Goal: Task Accomplishment & Management: Complete application form

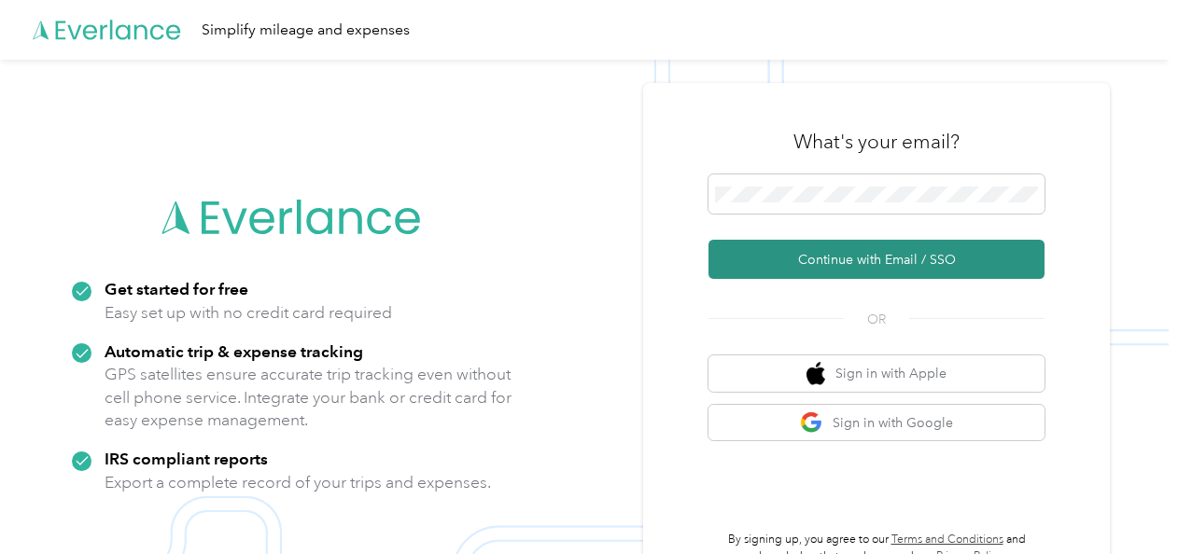
click at [866, 259] on button "Continue with Email / SSO" at bounding box center [876, 259] width 336 height 39
click at [870, 267] on button "Continue with Email / SSO" at bounding box center [876, 259] width 336 height 39
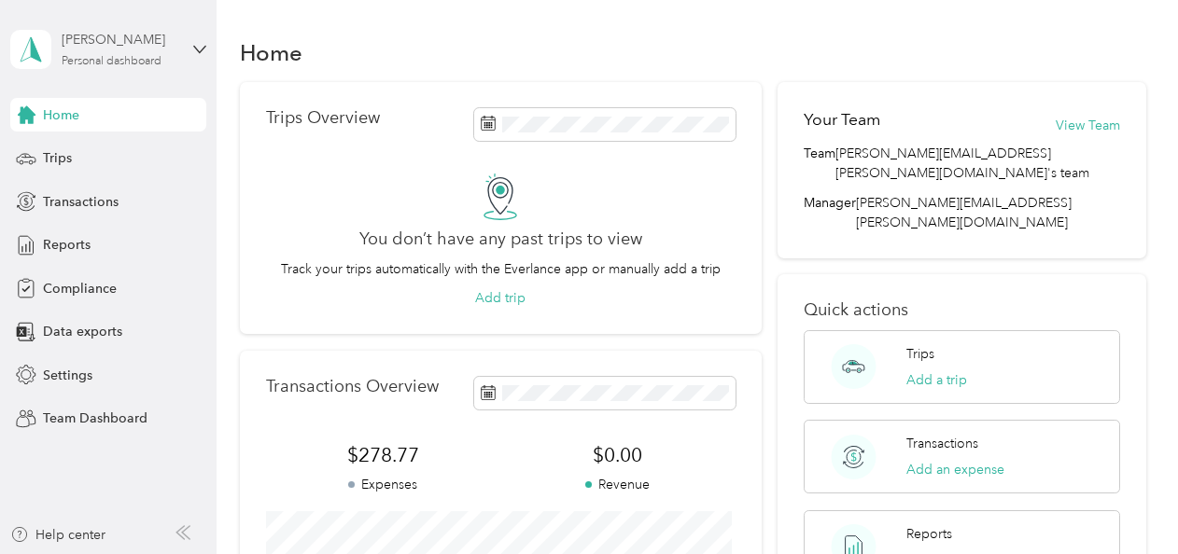
click at [117, 62] on div "Personal dashboard" at bounding box center [112, 61] width 100 height 11
click at [111, 192] on div "Personal dashboard" at bounding box center [87, 196] width 121 height 20
click at [73, 287] on span "Compliance" at bounding box center [80, 289] width 74 height 20
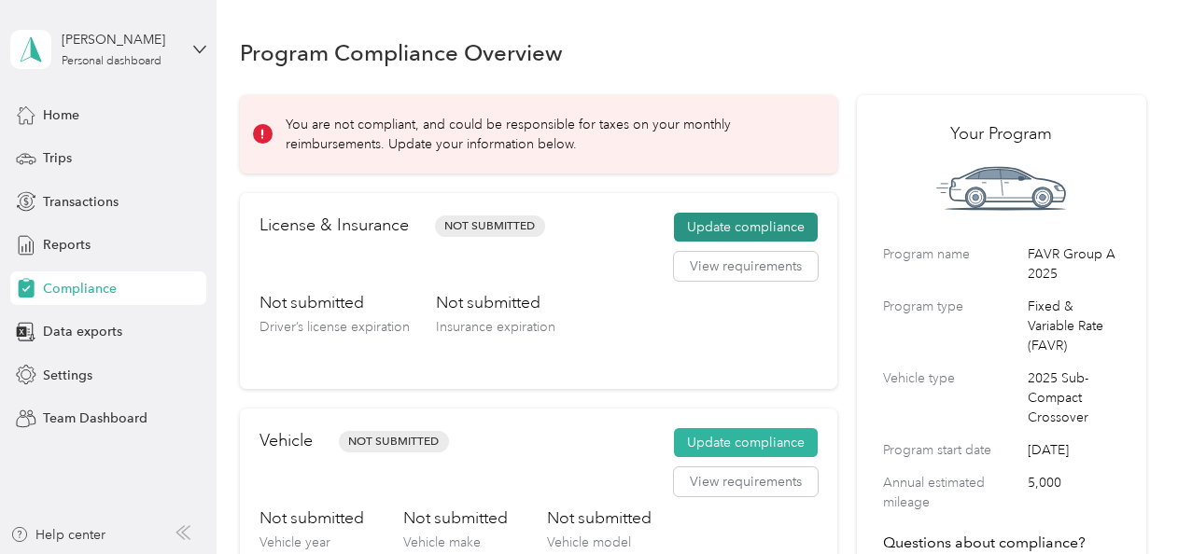
click at [719, 220] on button "Update compliance" at bounding box center [746, 228] width 144 height 30
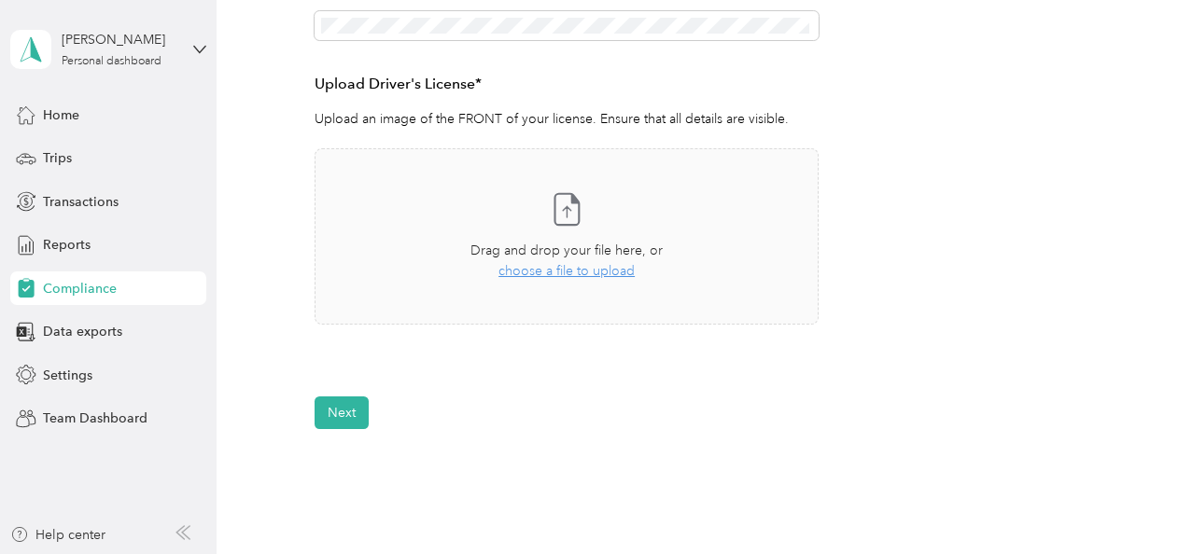
scroll to position [280, 0]
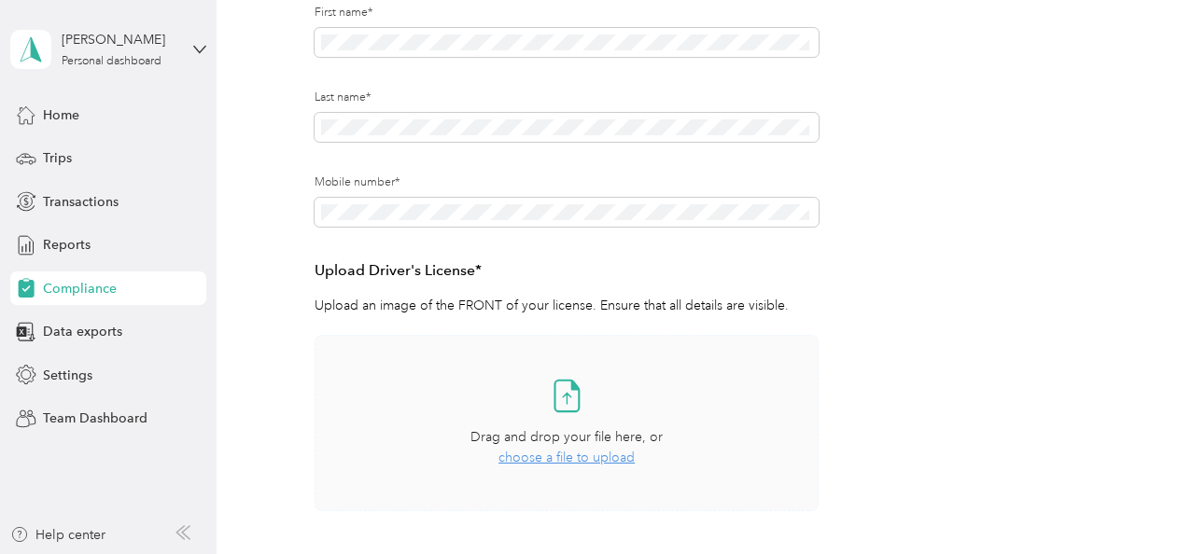
click at [543, 454] on span "choose a file to upload" at bounding box center [566, 458] width 136 height 16
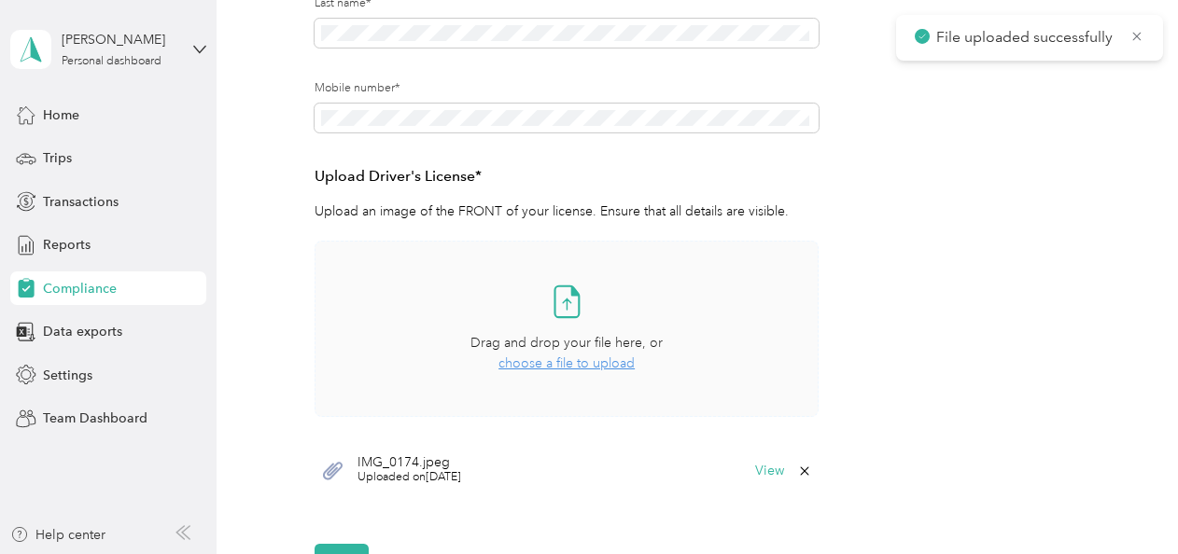
scroll to position [467, 0]
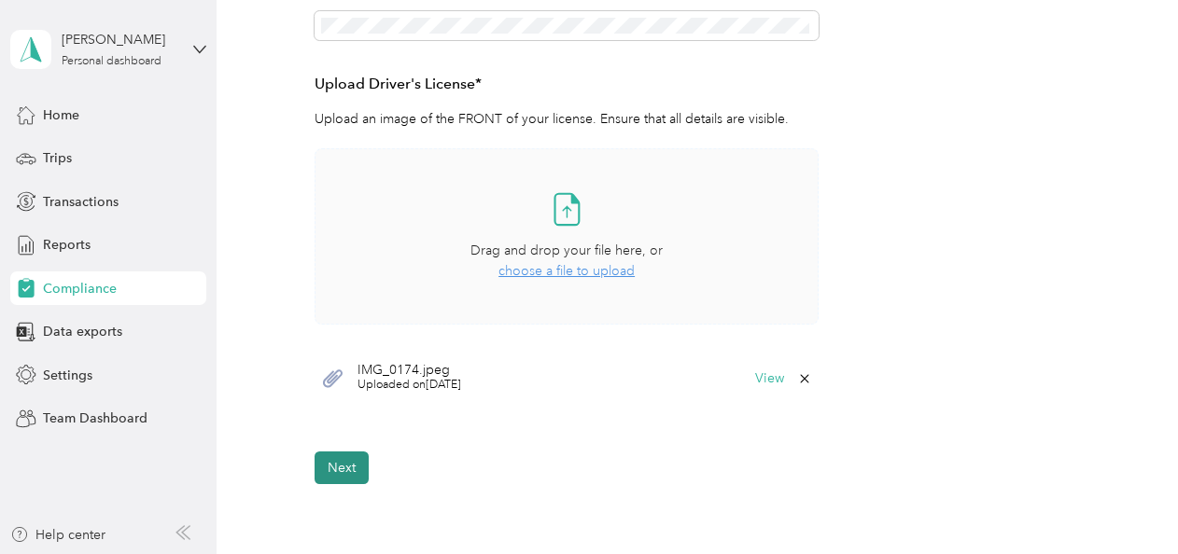
click at [335, 469] on button "Next" at bounding box center [342, 468] width 54 height 33
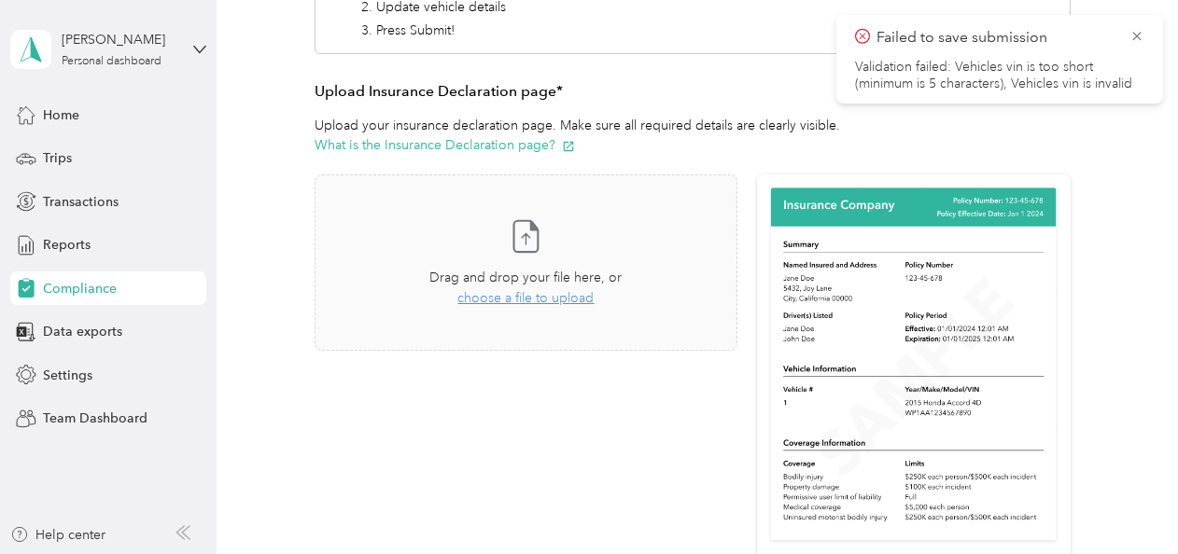
scroll to position [396, 0]
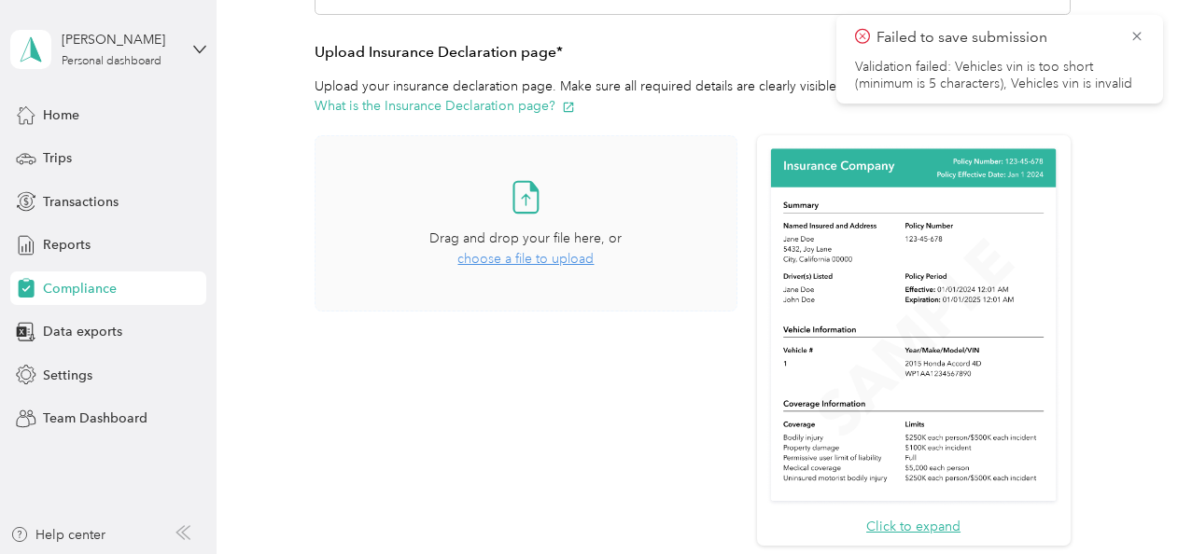
click at [500, 261] on span "choose a file to upload" at bounding box center [525, 259] width 136 height 16
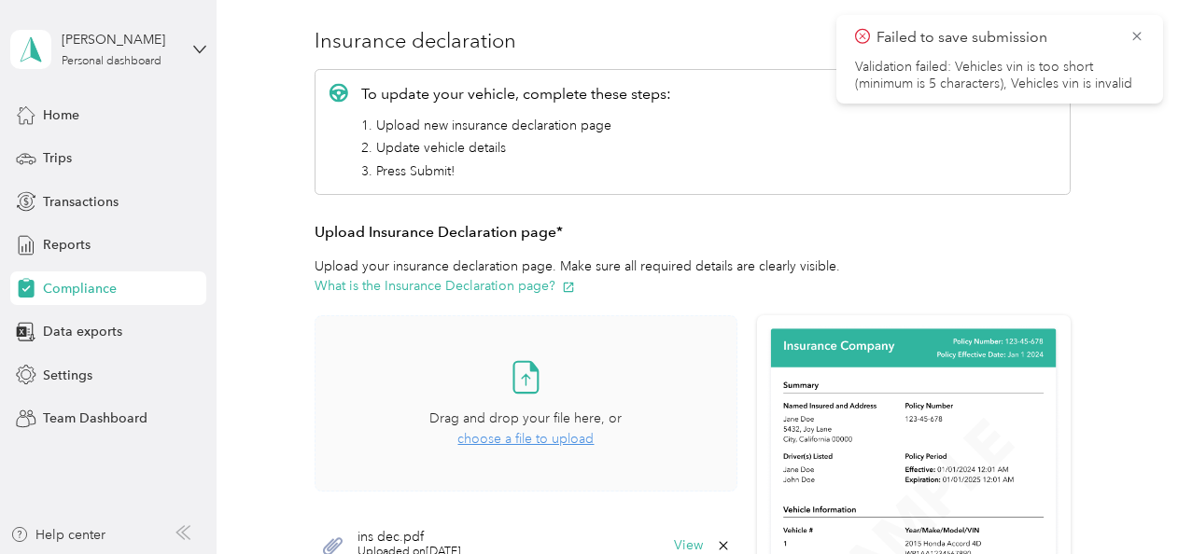
scroll to position [209, 0]
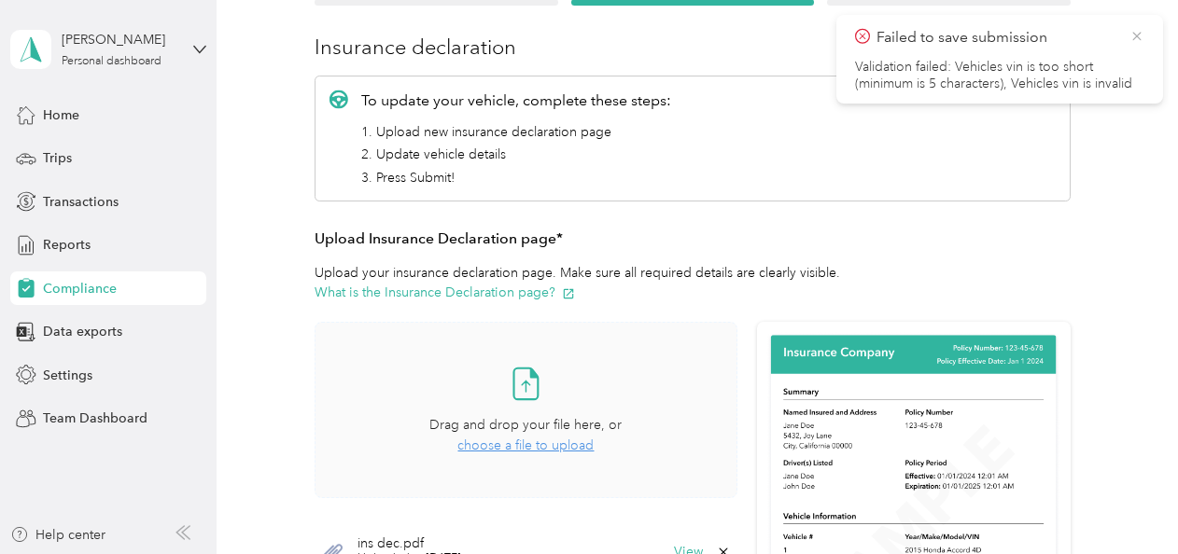
click at [1143, 34] on icon at bounding box center [1136, 36] width 15 height 17
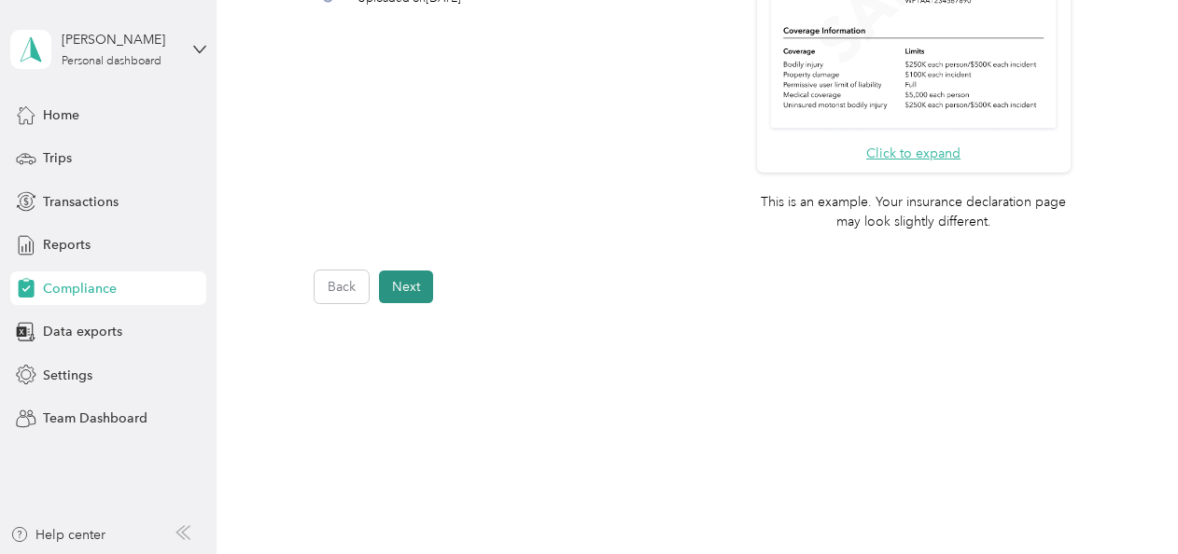
click at [407, 293] on button "Next" at bounding box center [406, 287] width 54 height 33
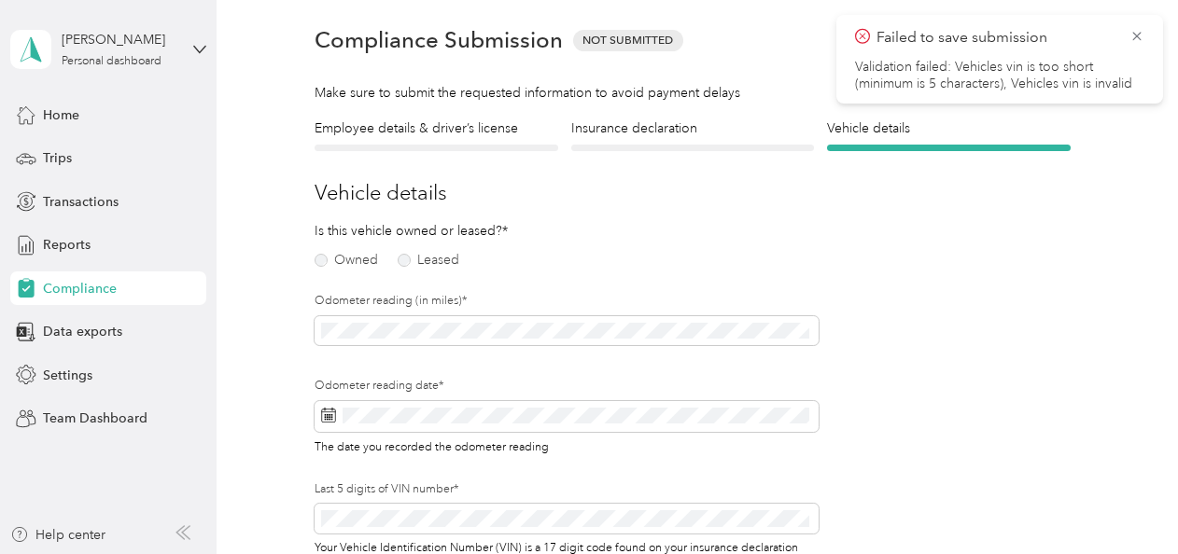
scroll to position [22, 0]
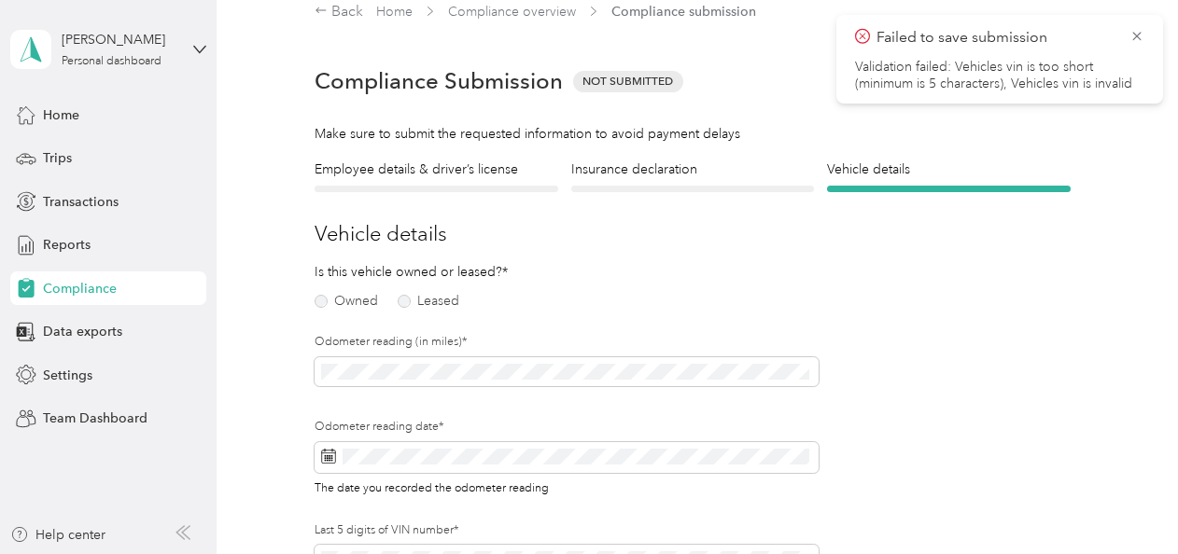
click at [320, 293] on div "Owned Leased" at bounding box center [395, 298] width 161 height 20
click at [328, 300] on label "Owned" at bounding box center [346, 301] width 63 height 13
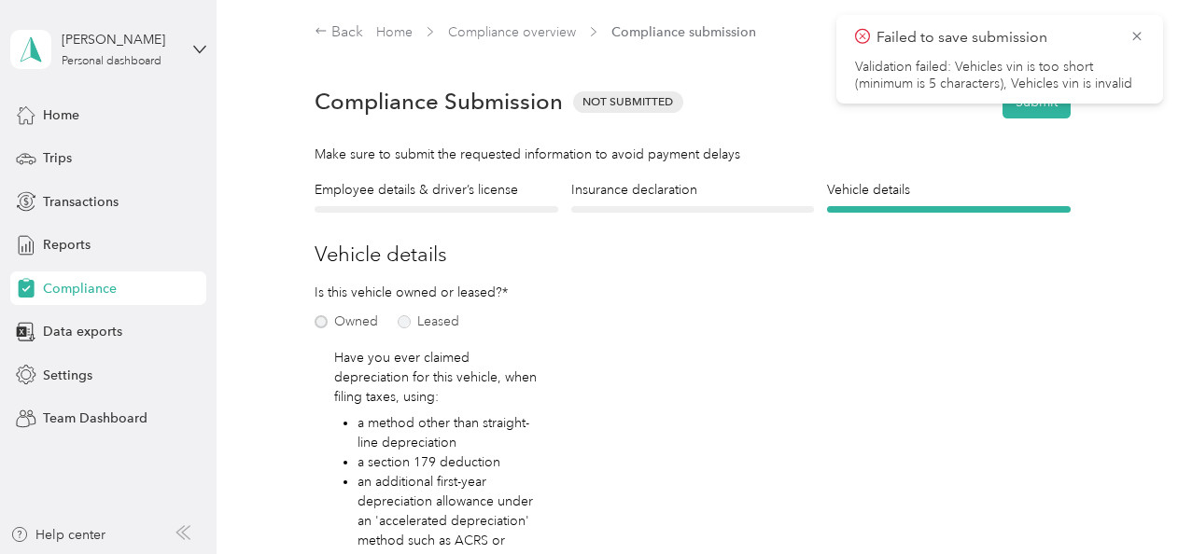
scroll to position [0, 0]
click at [935, 65] on li "Validation failed: Vehicles vin is too short (minimum is 5 characters), Vehicle…" at bounding box center [999, 76] width 289 height 34
click at [1137, 37] on icon at bounding box center [1136, 36] width 15 height 17
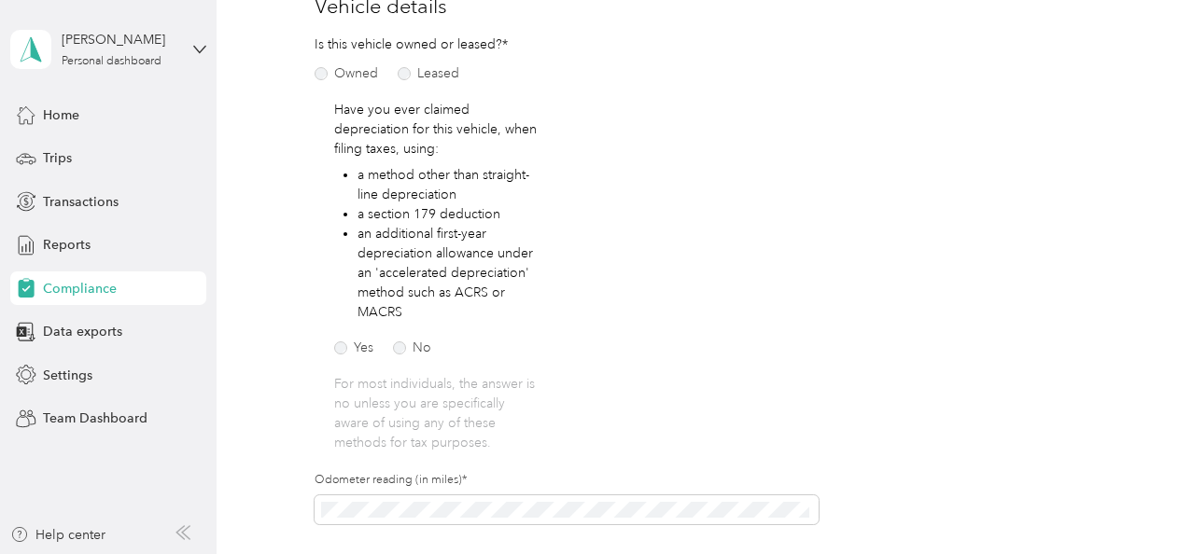
scroll to position [280, 0]
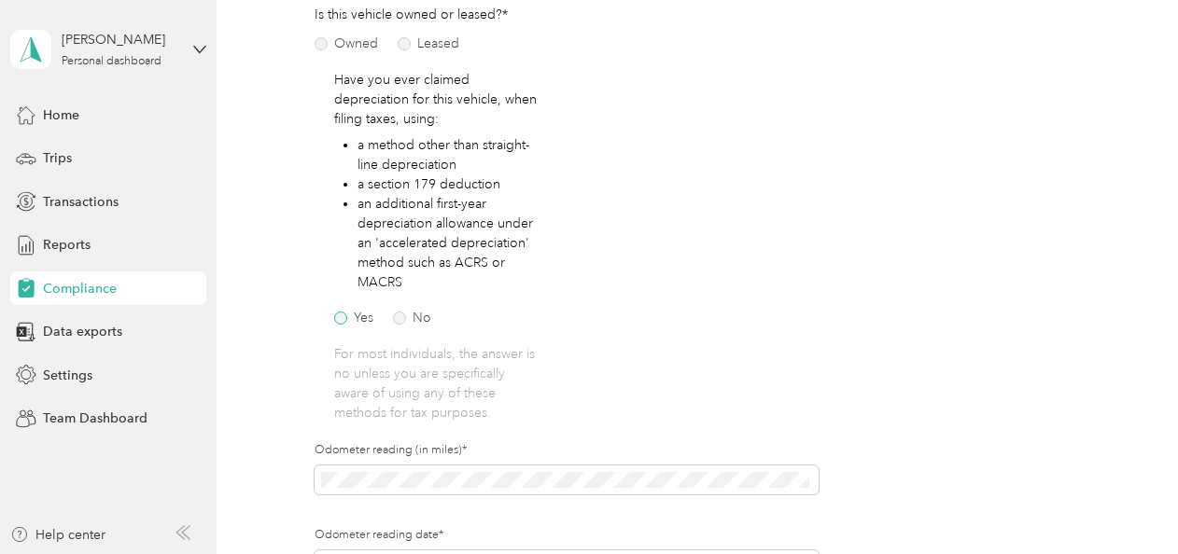
click at [334, 317] on label "Yes" at bounding box center [353, 318] width 39 height 13
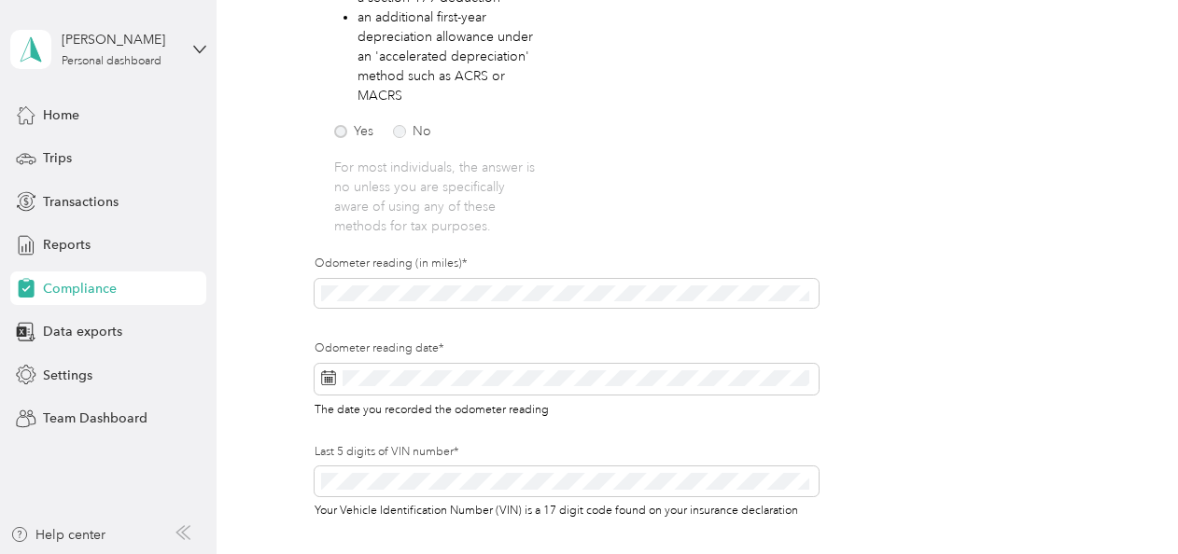
scroll to position [560, 0]
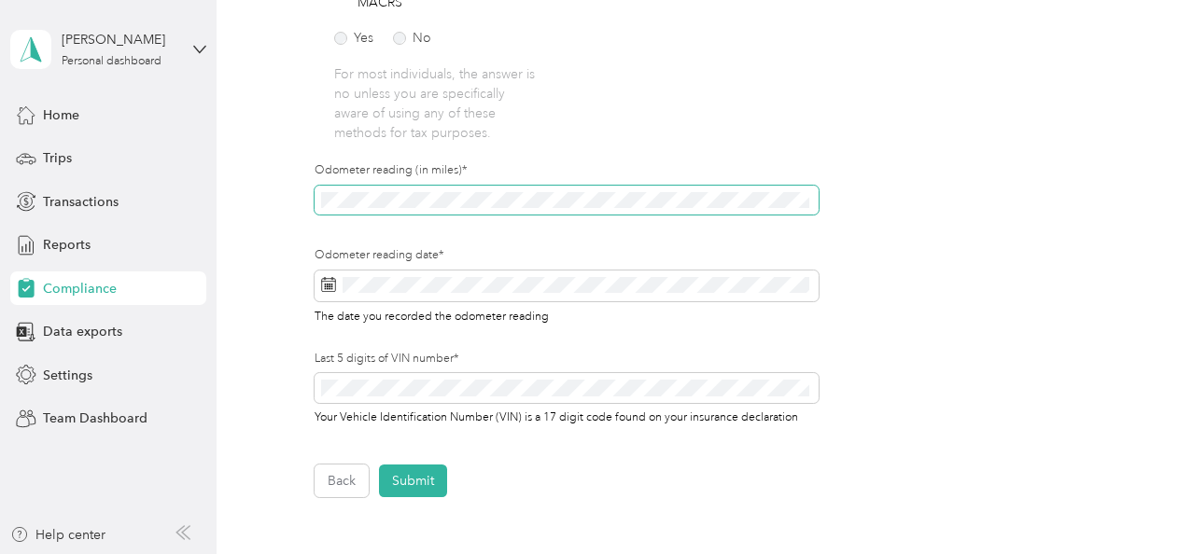
click at [489, 213] on span at bounding box center [566, 201] width 503 height 30
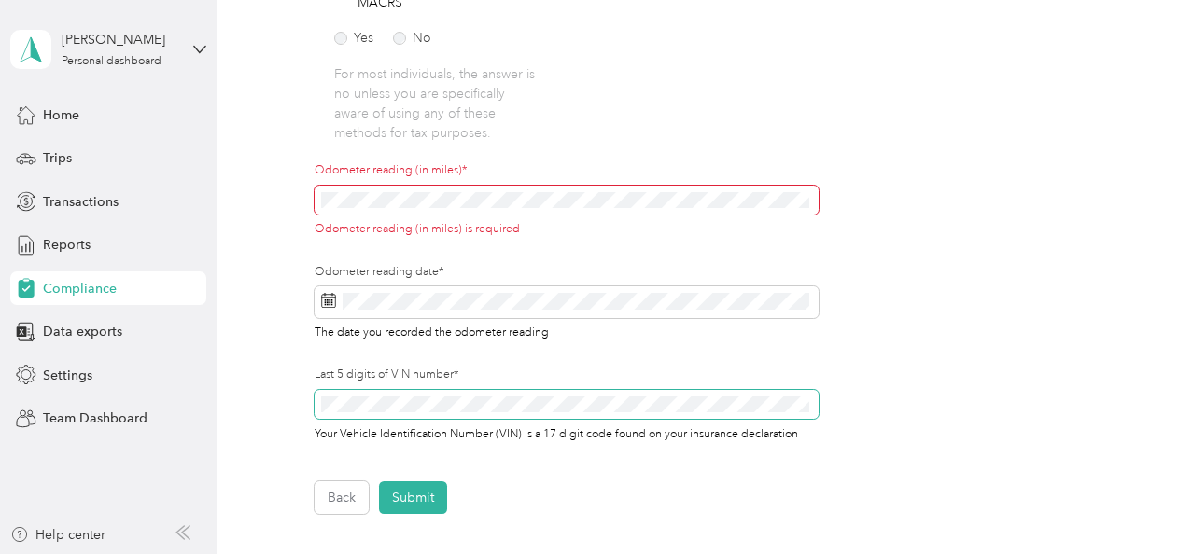
click at [360, 395] on span at bounding box center [566, 405] width 503 height 30
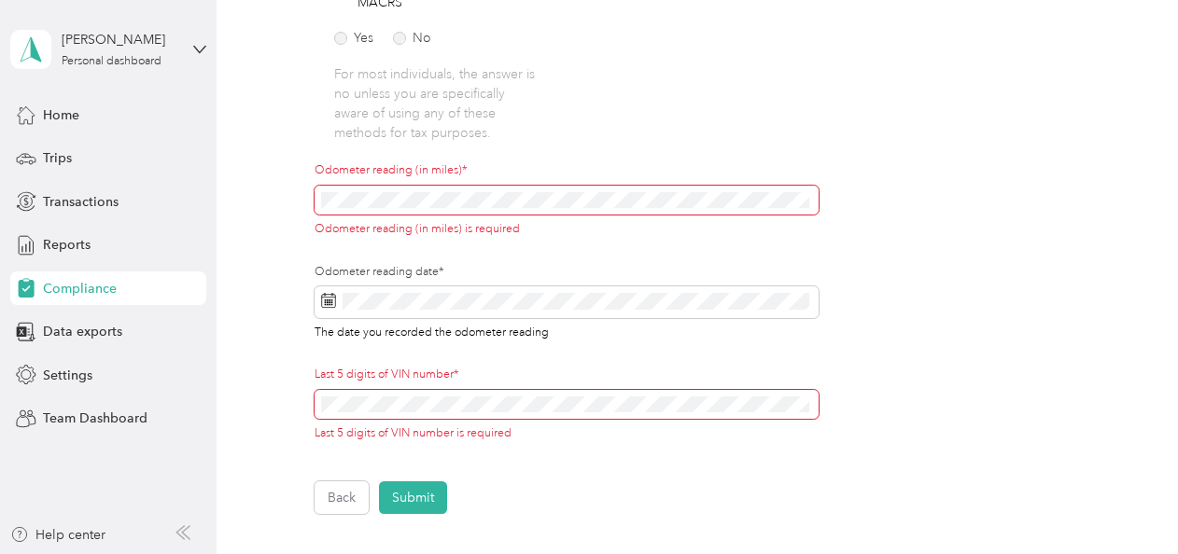
click at [357, 211] on span at bounding box center [566, 201] width 503 height 30
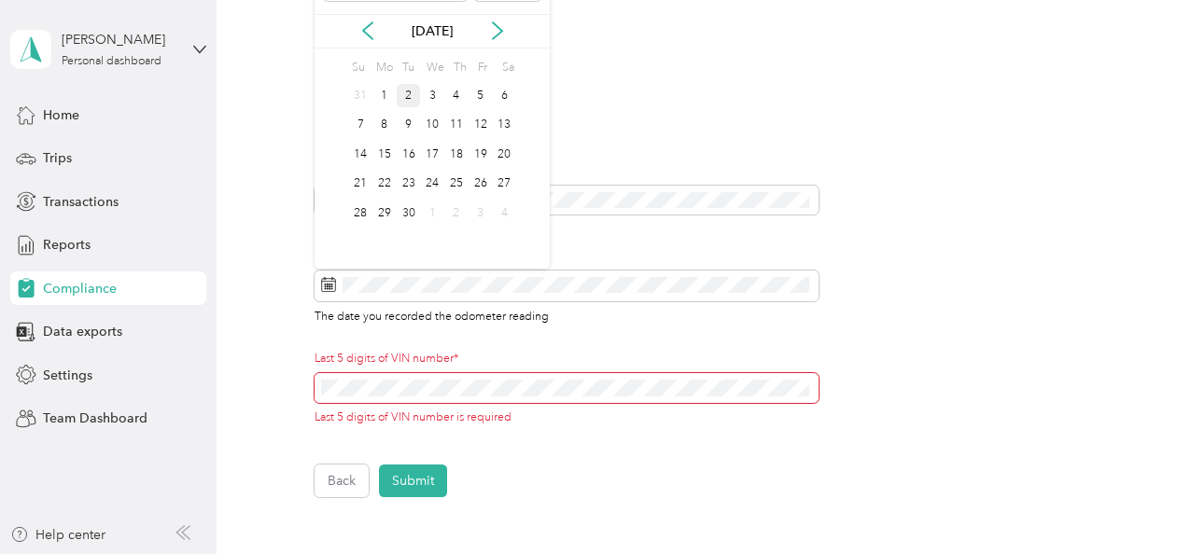
click at [413, 96] on div "2" at bounding box center [409, 95] width 24 height 23
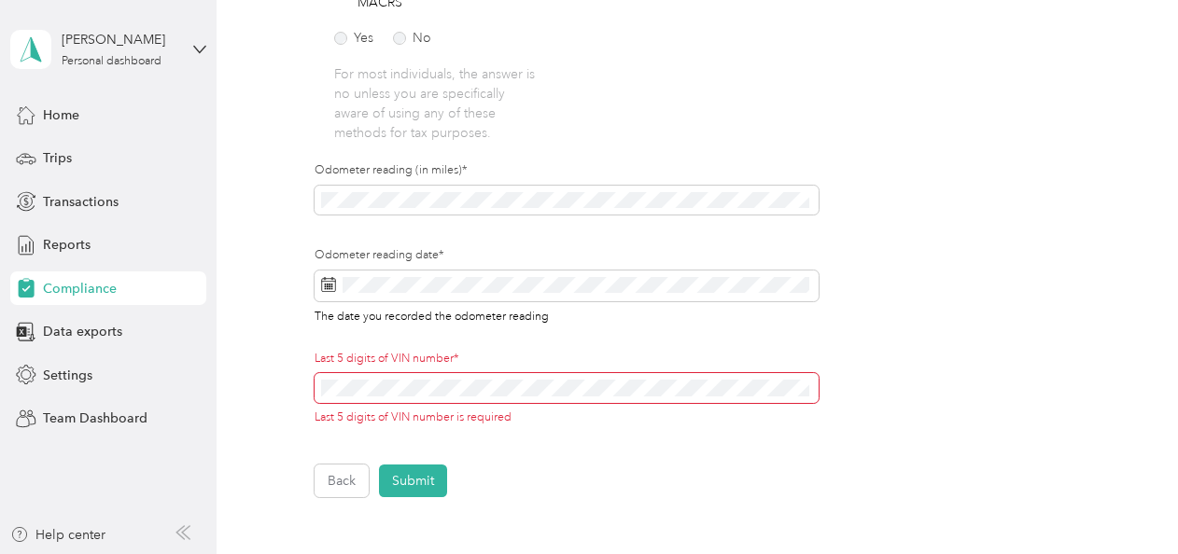
click at [404, 378] on span at bounding box center [566, 388] width 503 height 30
click at [319, 383] on span at bounding box center [566, 388] width 503 height 30
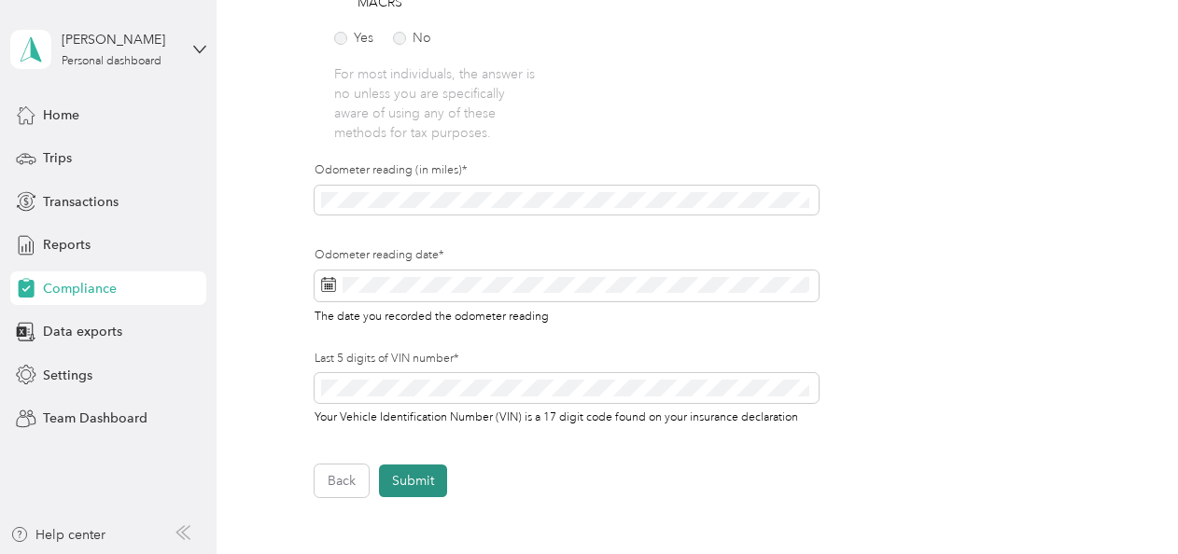
click at [430, 493] on button "Submit" at bounding box center [413, 481] width 68 height 33
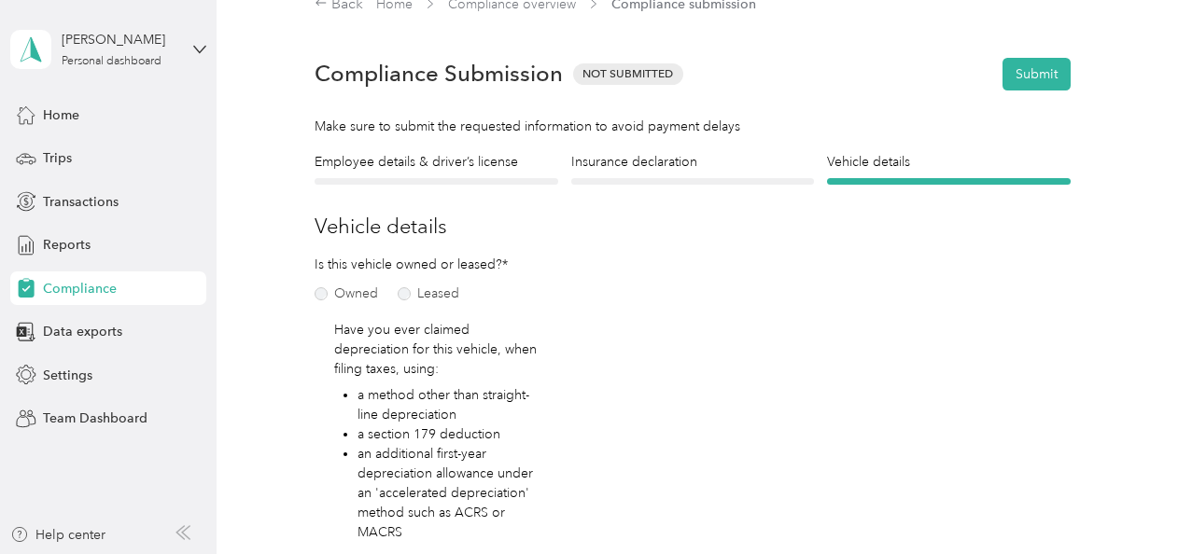
scroll to position [22, 0]
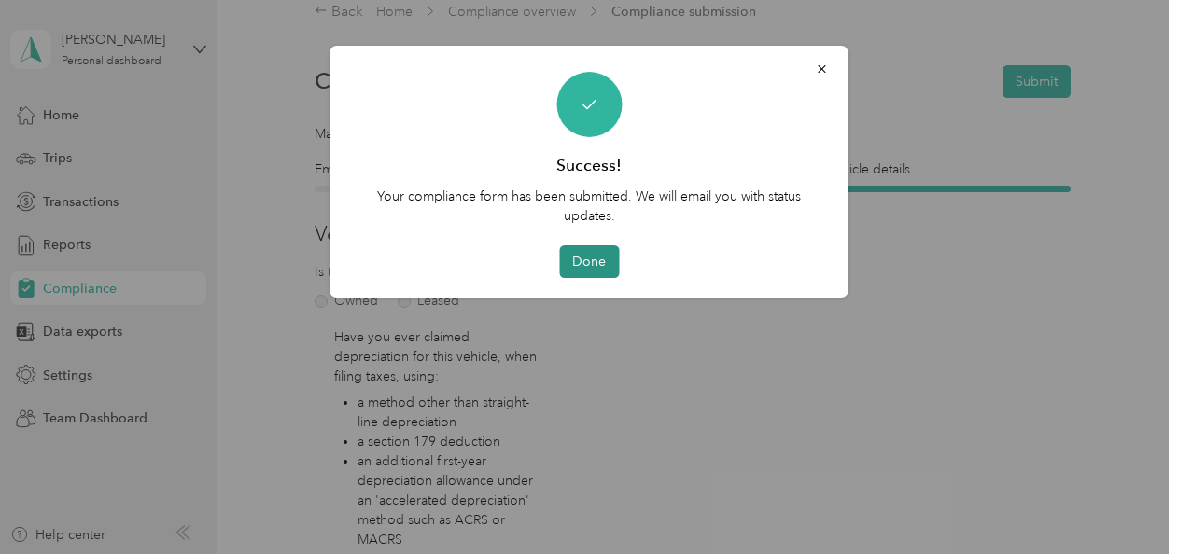
click at [592, 259] on button "Done" at bounding box center [589, 261] width 60 height 33
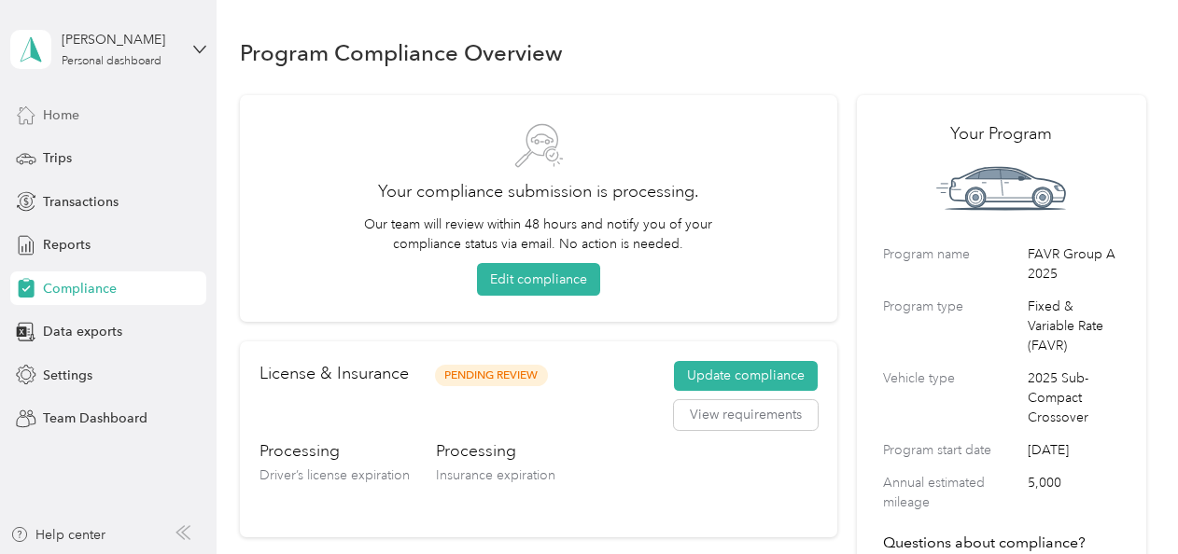
click at [54, 125] on div "Home" at bounding box center [108, 115] width 196 height 34
